Goal: Check status: Check status

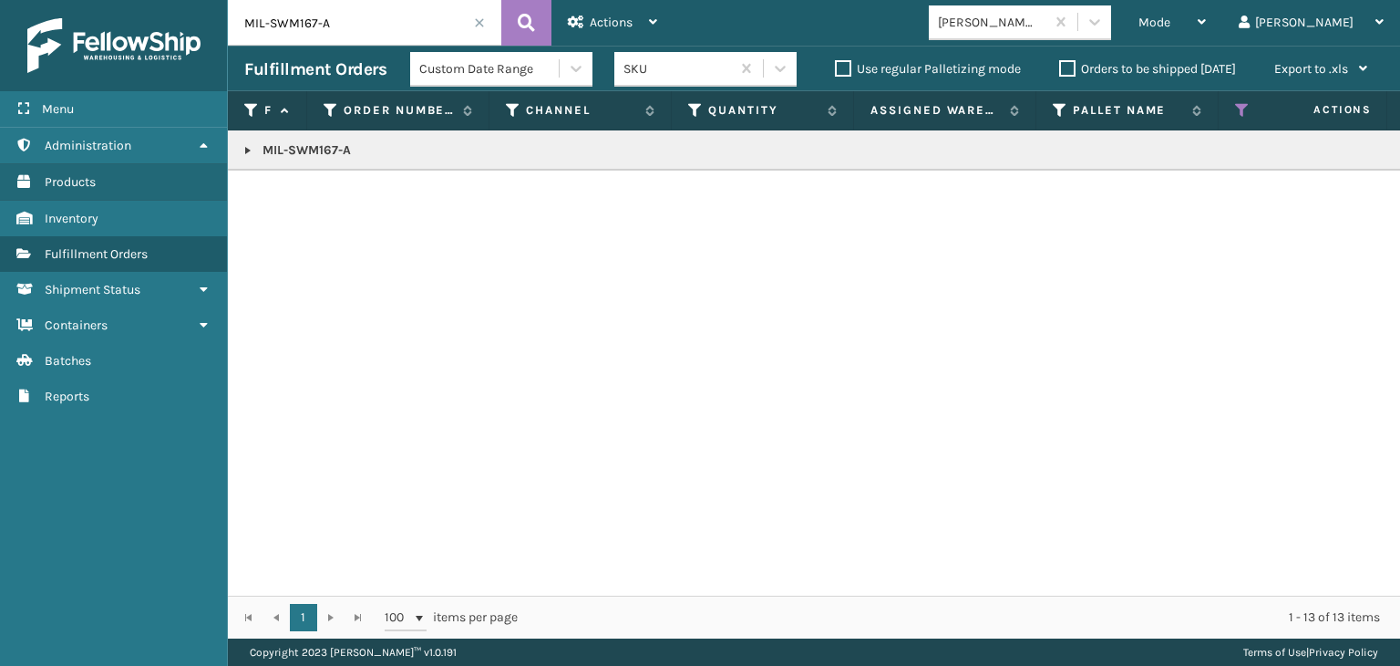
click at [351, 19] on input "MIL-SWM167-A" at bounding box center [365, 23] width 274 height 46
type input "1ZH0R7060324691381"
click at [250, 152] on link at bounding box center [248, 150] width 15 height 15
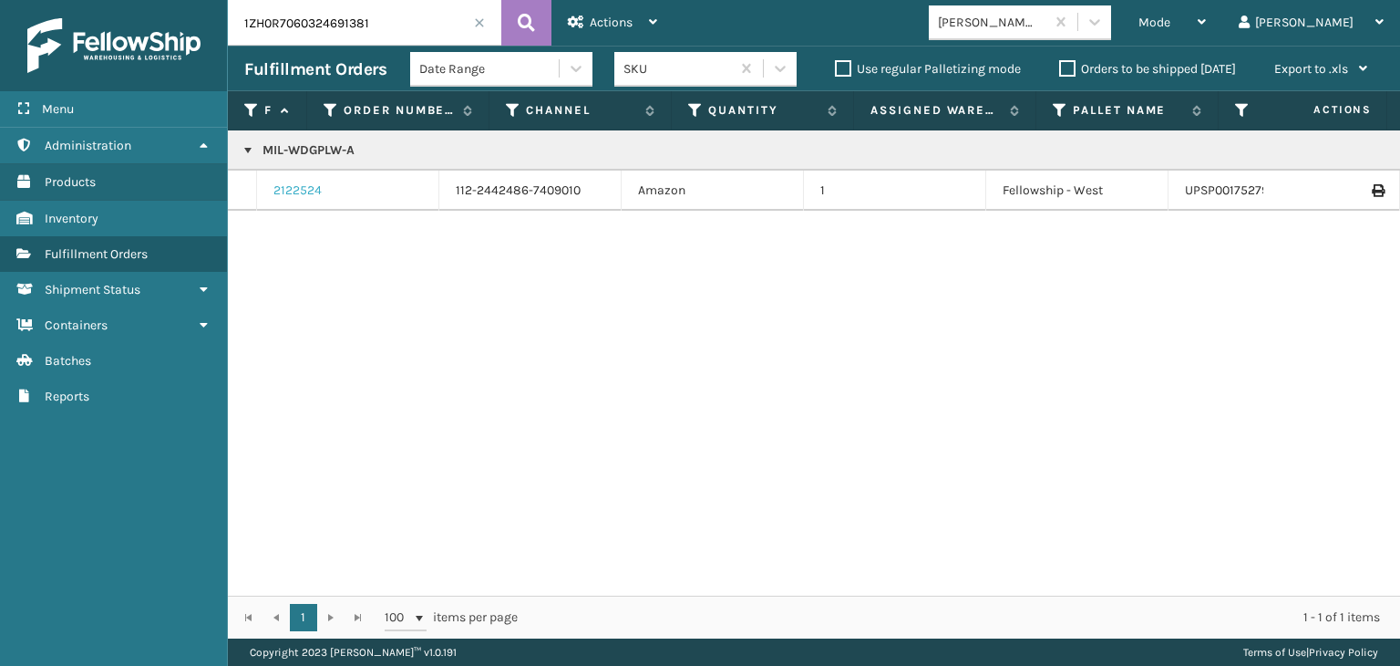
click at [303, 186] on link "2122524" at bounding box center [298, 190] width 48 height 18
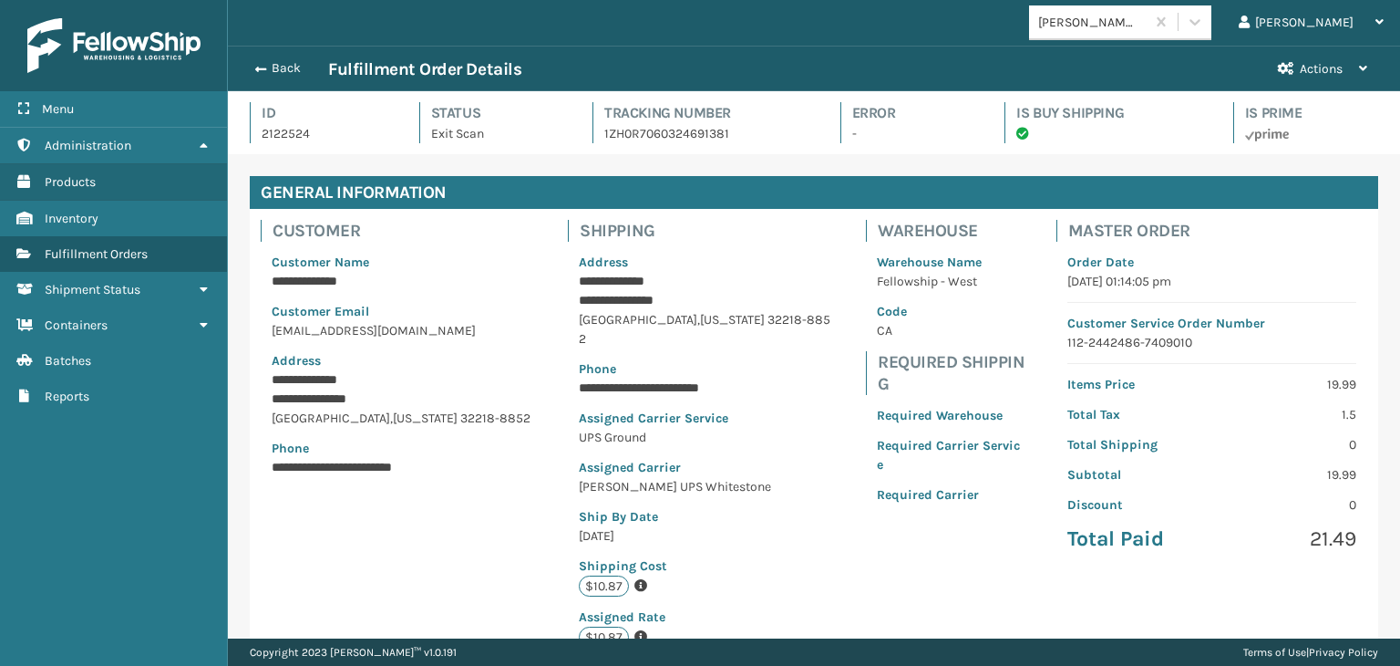
scroll to position [44, 1172]
drag, startPoint x: 1184, startPoint y: 288, endPoint x: 1094, endPoint y: 280, distance: 90.6
click at [1094, 280] on p "[DATE] 01:14:05 pm" at bounding box center [1212, 281] width 289 height 19
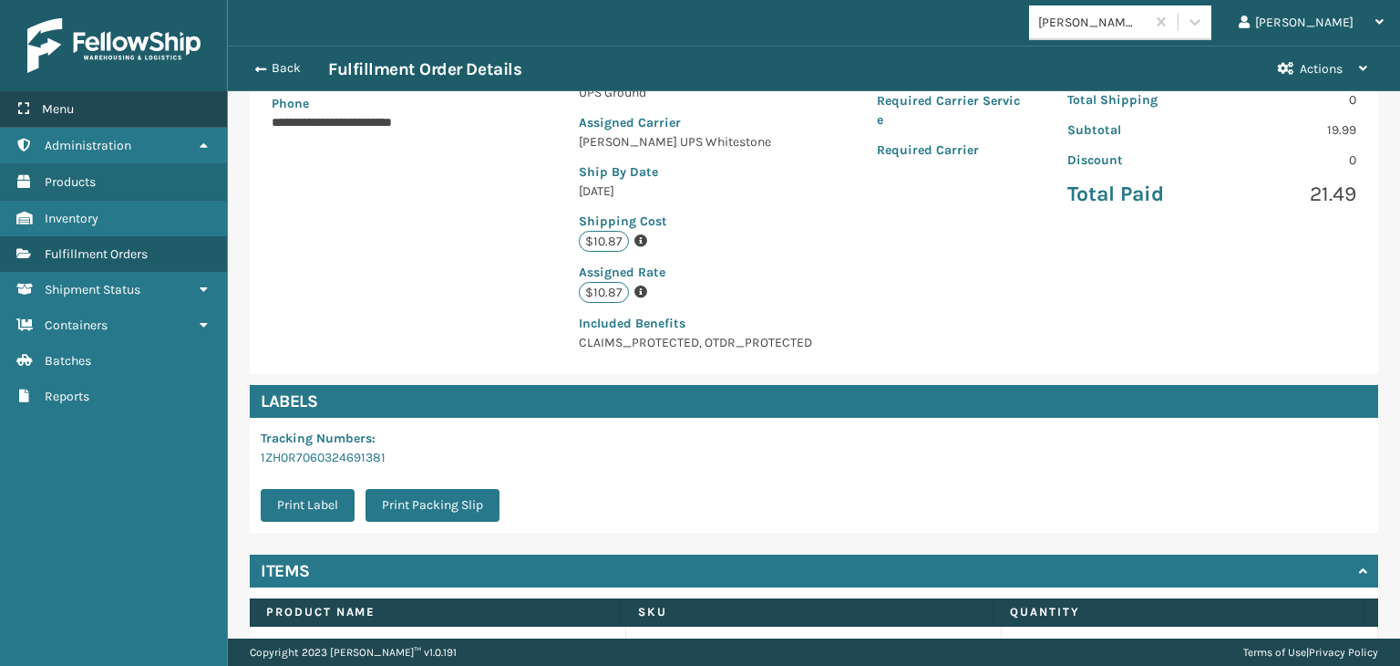
scroll to position [365, 0]
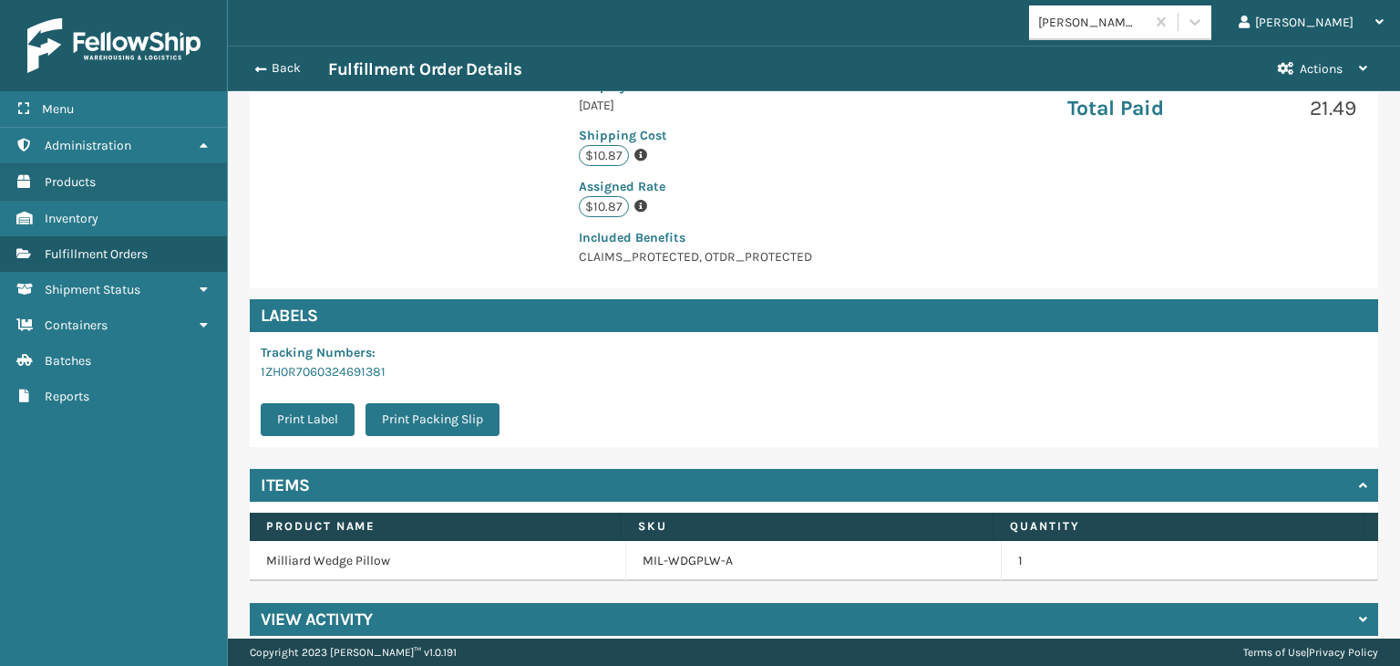
click at [371, 608] on h4 "View Activity" at bounding box center [317, 619] width 112 height 22
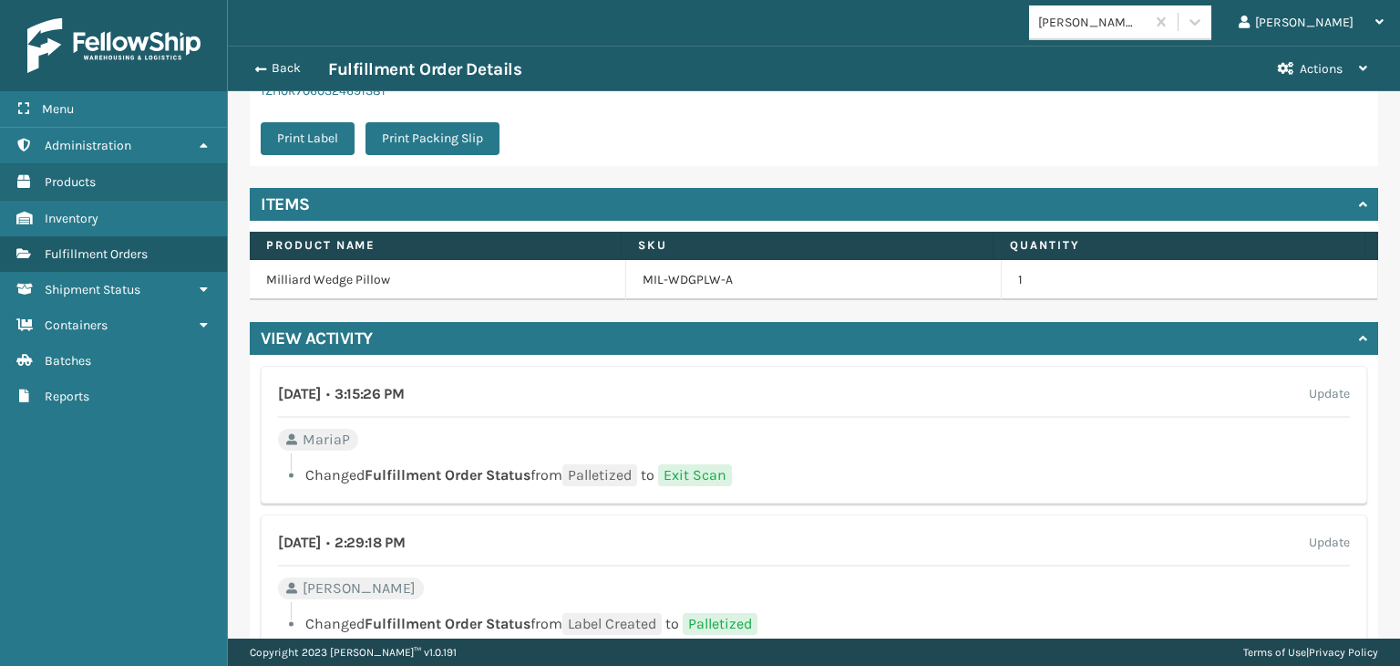
scroll to position [780, 0]
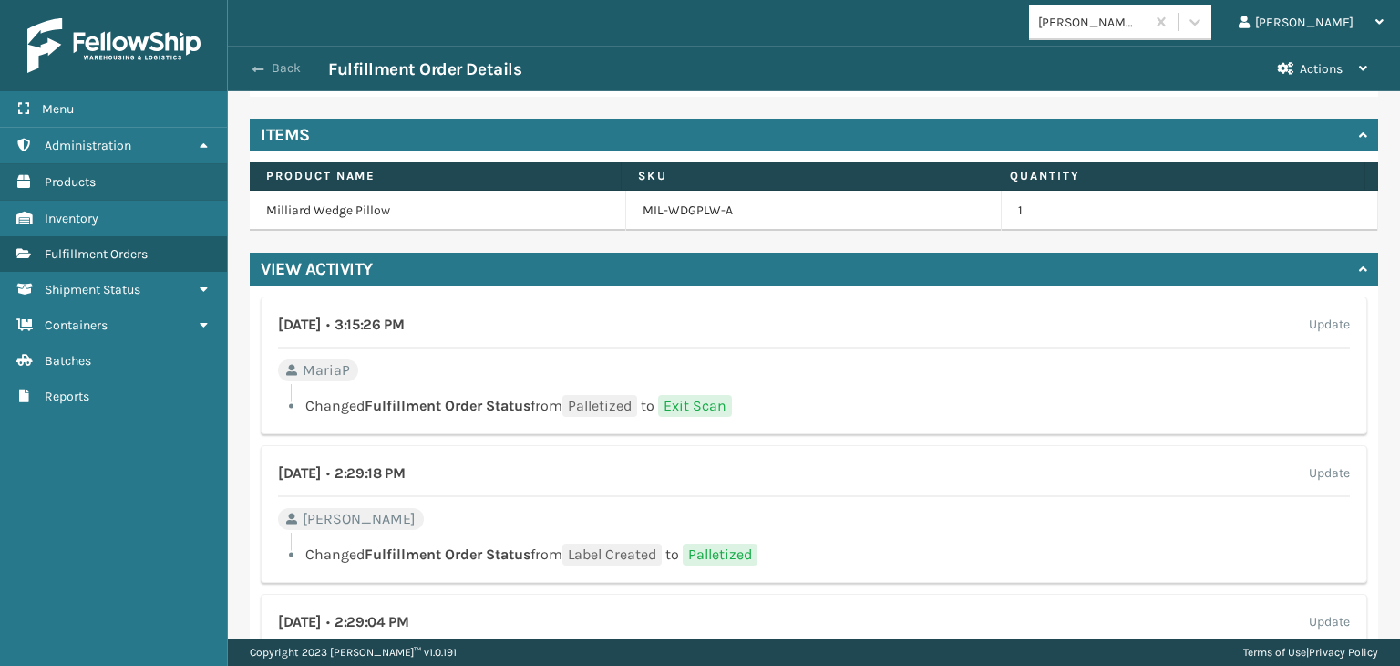
click at [310, 71] on button "Back" at bounding box center [286, 68] width 84 height 16
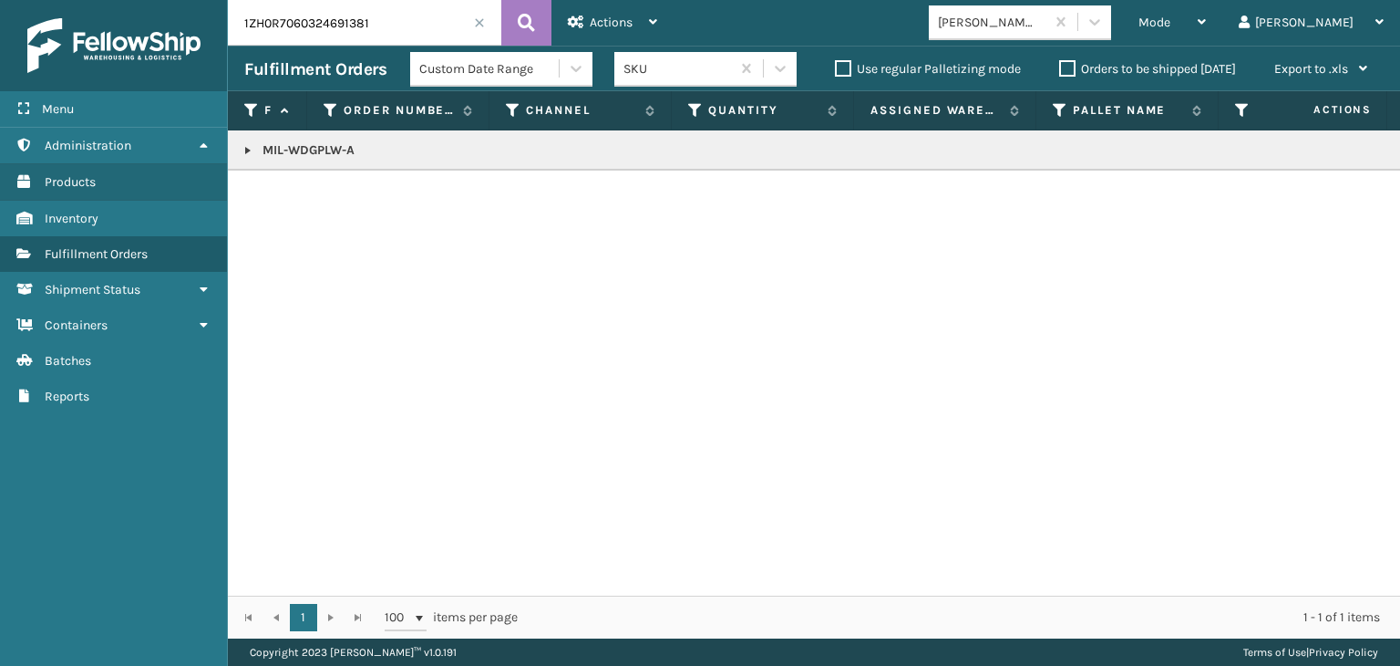
click at [242, 147] on link at bounding box center [248, 150] width 15 height 15
drag, startPoint x: 774, startPoint y: 577, endPoint x: 844, endPoint y: 584, distance: 70.5
click at [872, 572] on div "MIL-WDGPLW-A 2122524 112-2442486-7409010 Amazon 1 Fellowship - West UPSP0017527…" at bounding box center [814, 362] width 1172 height 465
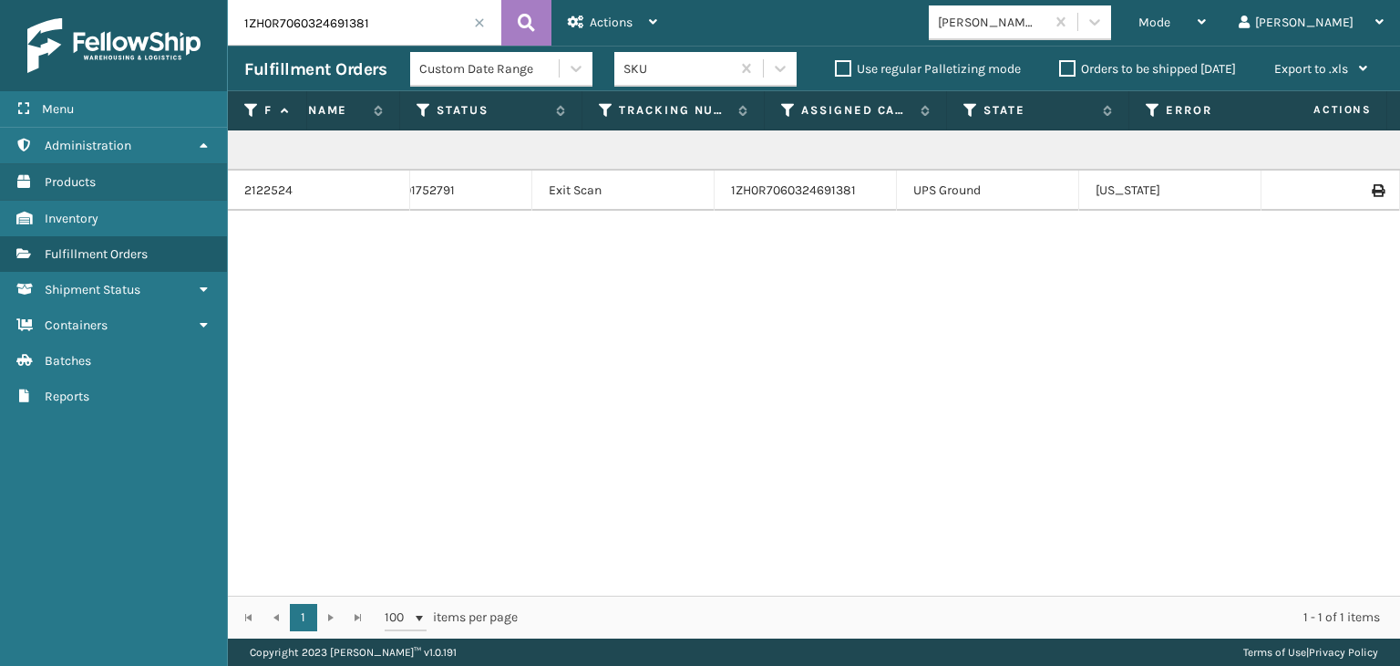
scroll to position [0, 842]
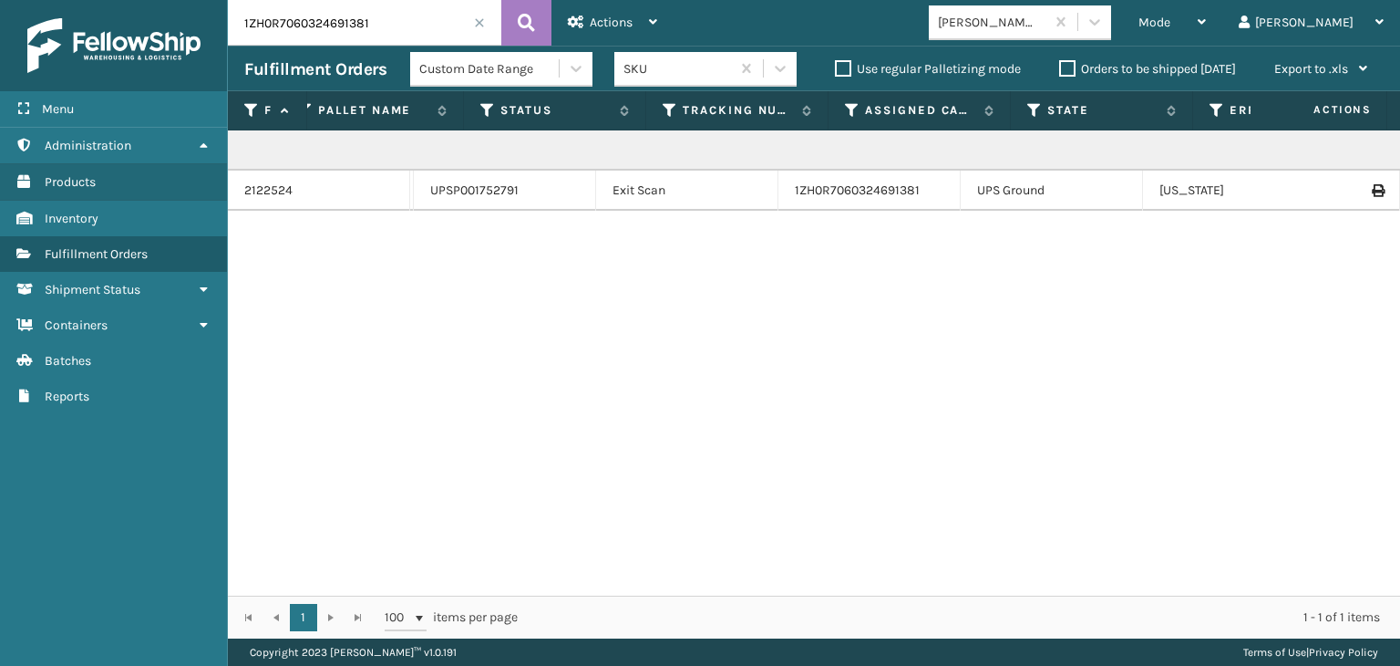
click at [773, 253] on div "MIL-WDGPLW-A 2122524 112-2442486-7409010 Amazon 1 Fellowship - West UPSP0017527…" at bounding box center [814, 362] width 1172 height 465
drag, startPoint x: 423, startPoint y: 19, endPoint x: 52, endPoint y: 55, distance: 372.8
click at [40, 0] on div "Menu Administration Products Inventory Fulfillment Orders Shipment Status Conta…" at bounding box center [700, 0] width 1400 height 0
